Goal: Task Accomplishment & Management: Manage account settings

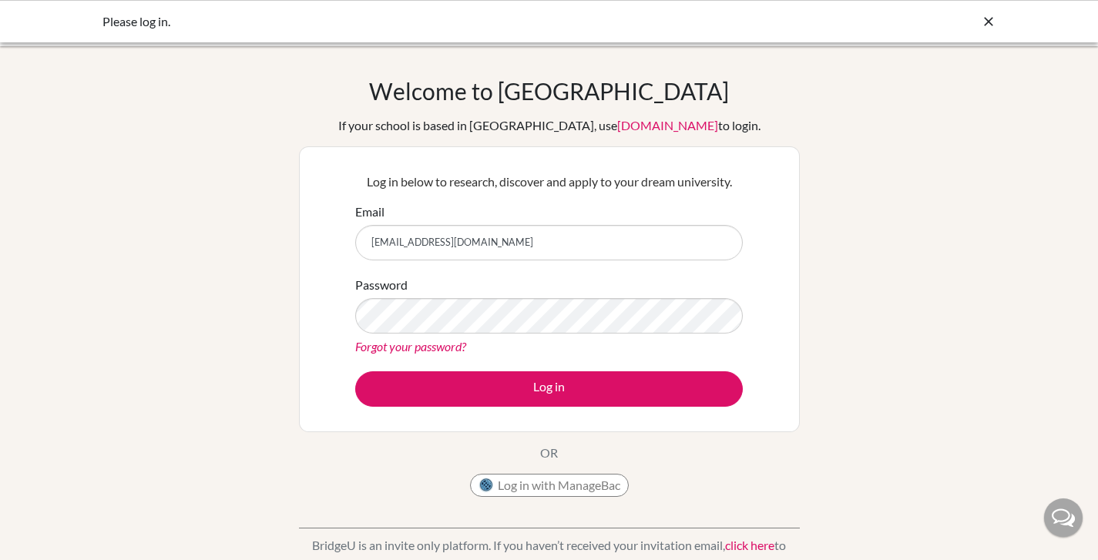
click at [355, 371] on button "Log in" at bounding box center [548, 388] width 387 height 35
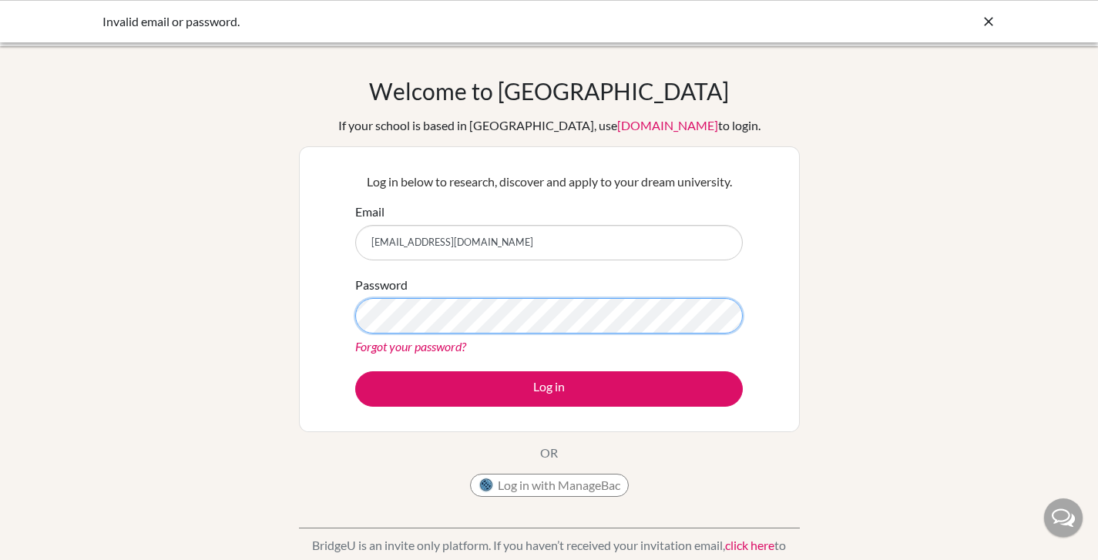
click at [355, 371] on button "Log in" at bounding box center [548, 388] width 387 height 35
click at [407, 341] on link "Forgot your password?" at bounding box center [410, 346] width 111 height 15
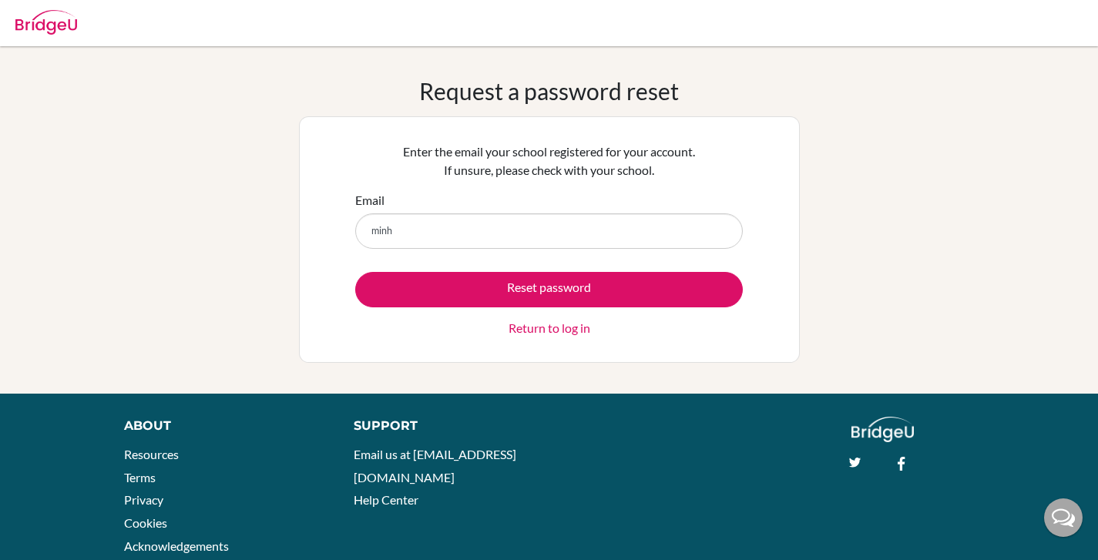
type input "[EMAIL_ADDRESS][DOMAIN_NAME]"
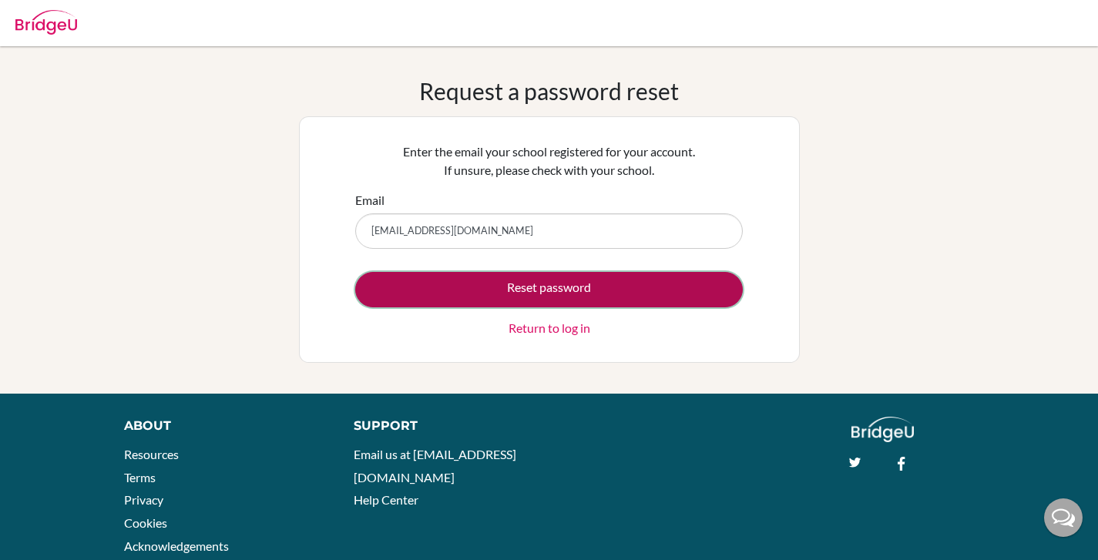
click at [481, 293] on button "Reset password" at bounding box center [548, 289] width 387 height 35
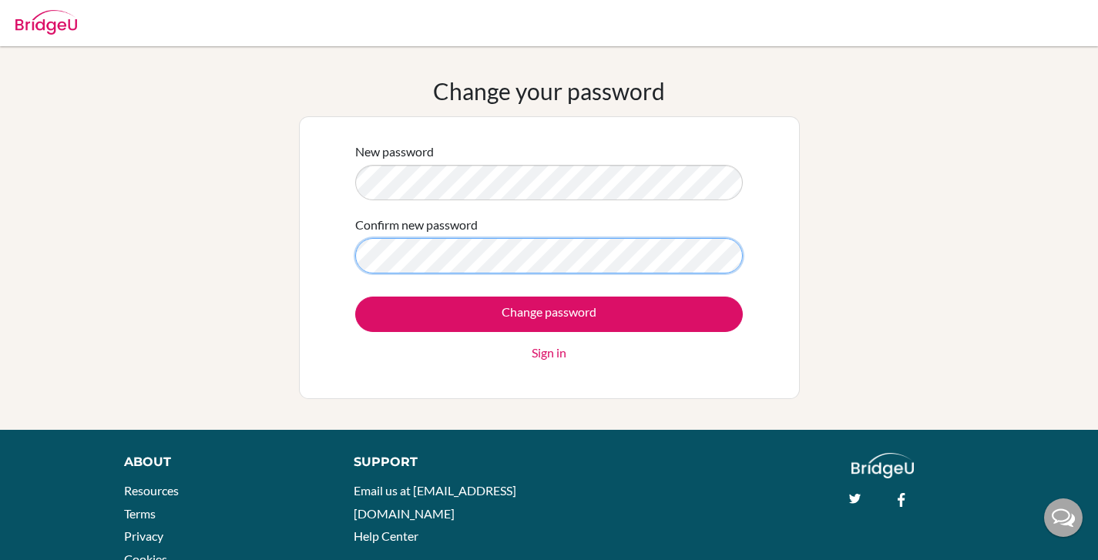
click at [355, 297] on input "Change password" at bounding box center [548, 314] width 387 height 35
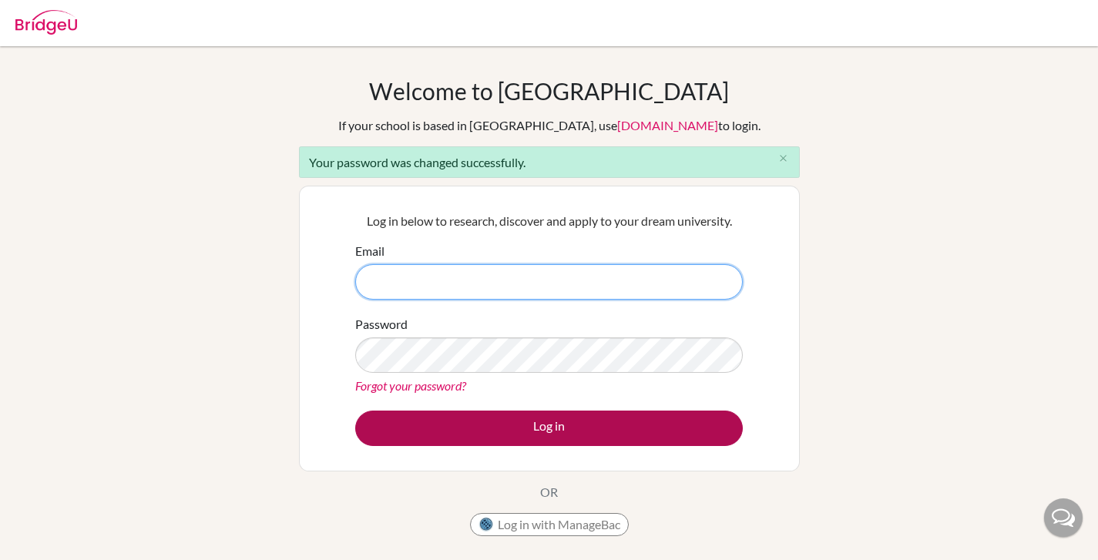
type input "[EMAIL_ADDRESS][DOMAIN_NAME]"
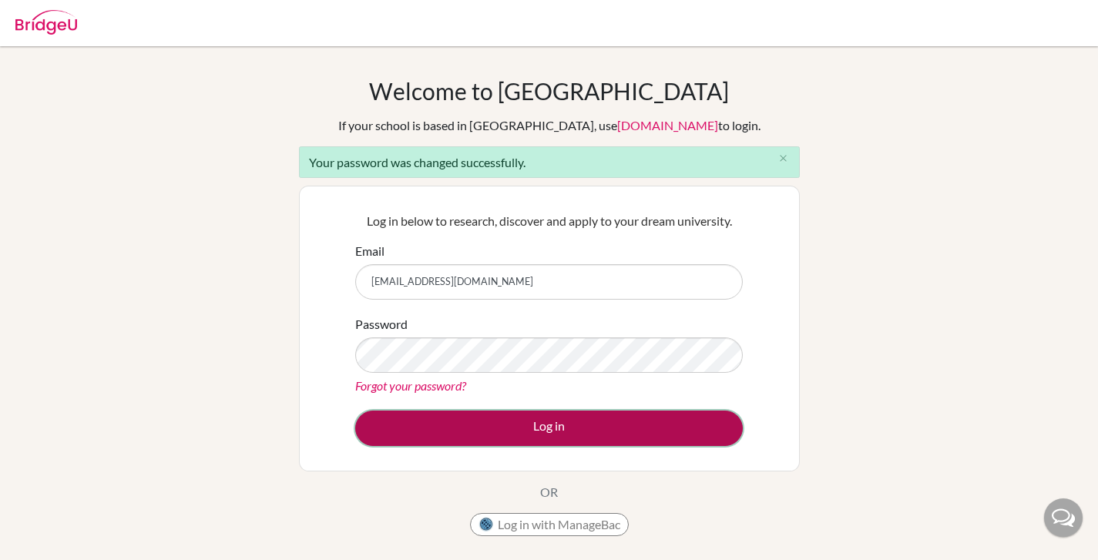
click at [510, 424] on button "Log in" at bounding box center [548, 428] width 387 height 35
